Goal: Transaction & Acquisition: Purchase product/service

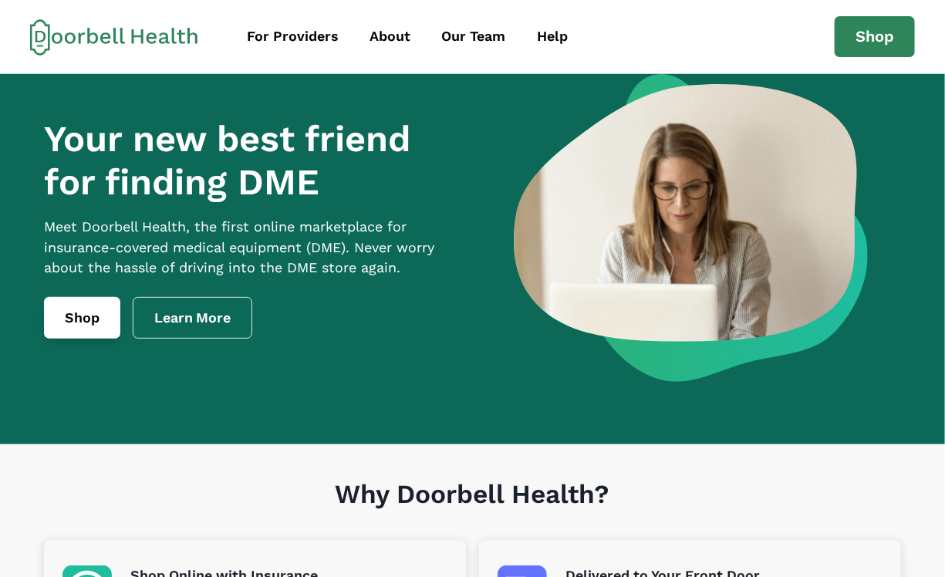
click at [90, 331] on link "Shop" at bounding box center [82, 318] width 76 height 42
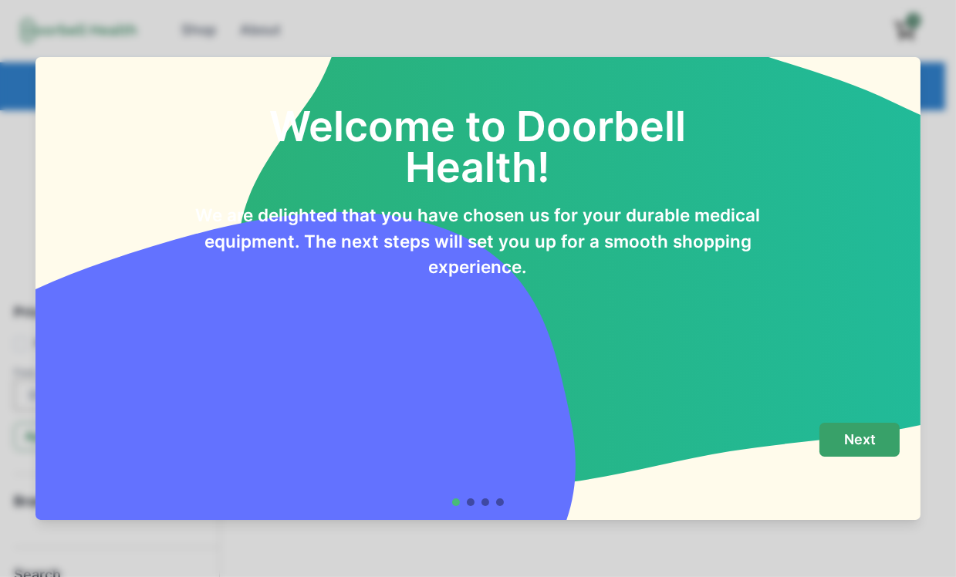
click at [879, 448] on button "Next" at bounding box center [860, 440] width 80 height 35
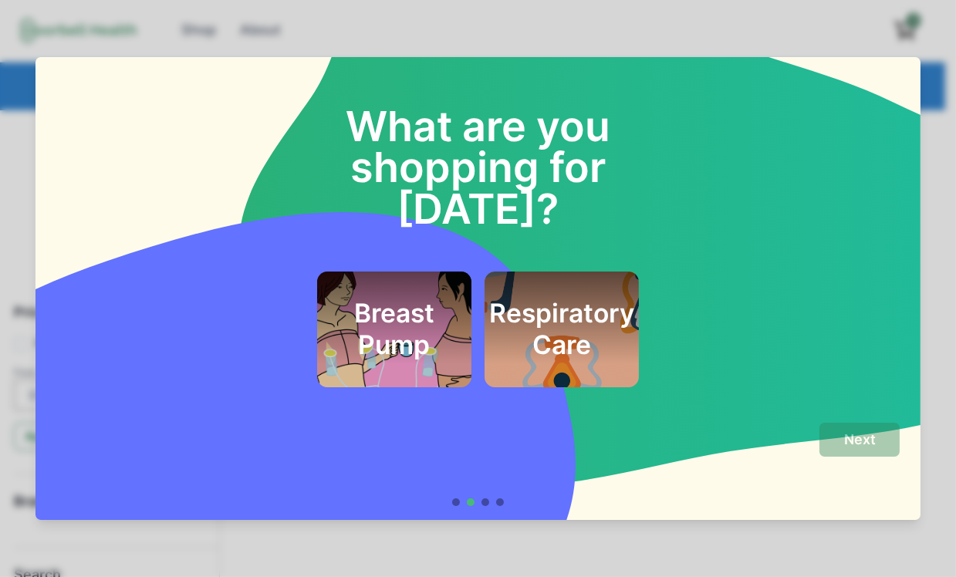
click at [447, 327] on div "Breast Pump" at bounding box center [394, 330] width 154 height 116
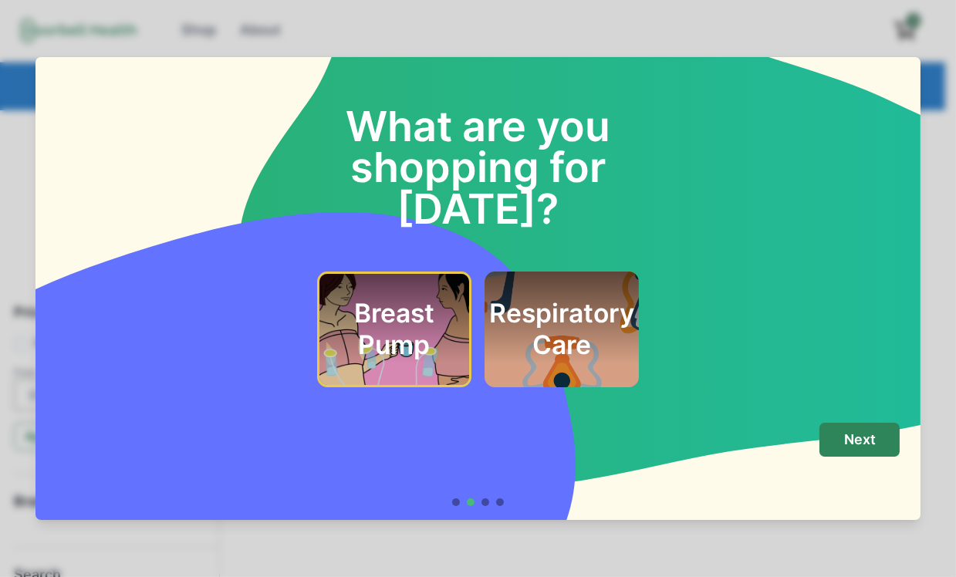
click at [888, 421] on footer "Next" at bounding box center [478, 464] width 885 height 111
click at [861, 443] on p "Next" at bounding box center [860, 439] width 32 height 17
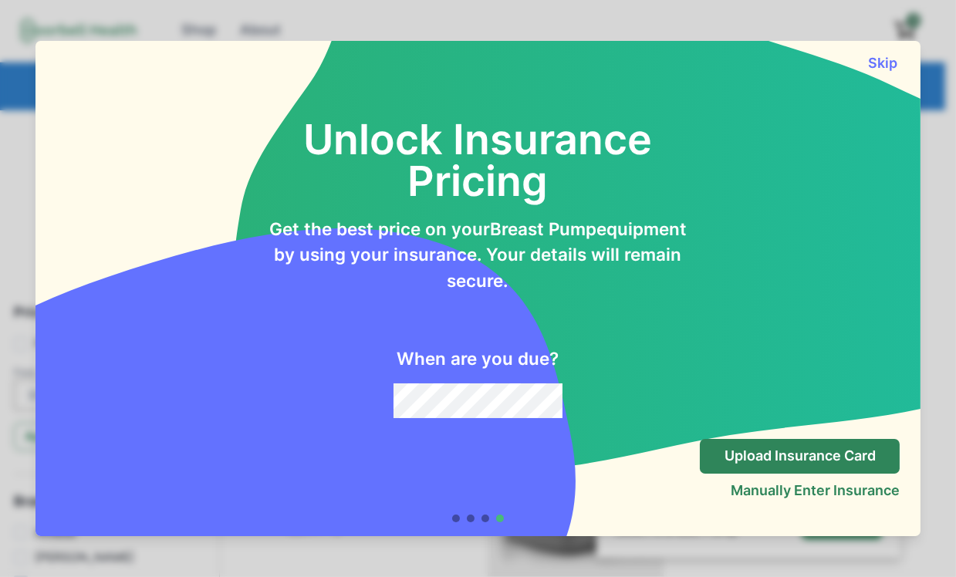
click at [886, 52] on div "Skip" at bounding box center [478, 56] width 885 height 30
click at [880, 60] on button "Skip" at bounding box center [882, 63] width 35 height 16
